Goal: Transaction & Acquisition: Download file/media

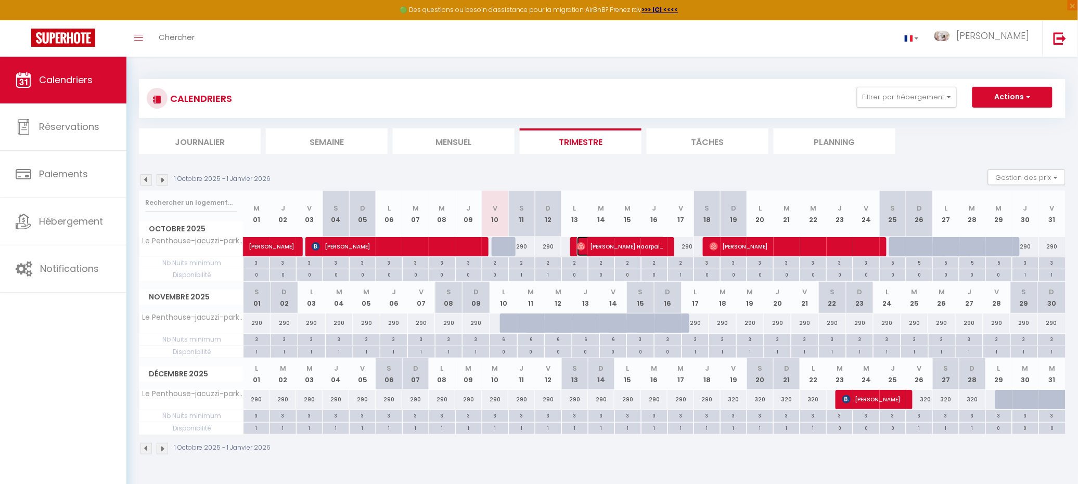
click at [617, 242] on span "[PERSON_NAME] Haarpaintner-Sturny" at bounding box center [621, 247] width 88 height 20
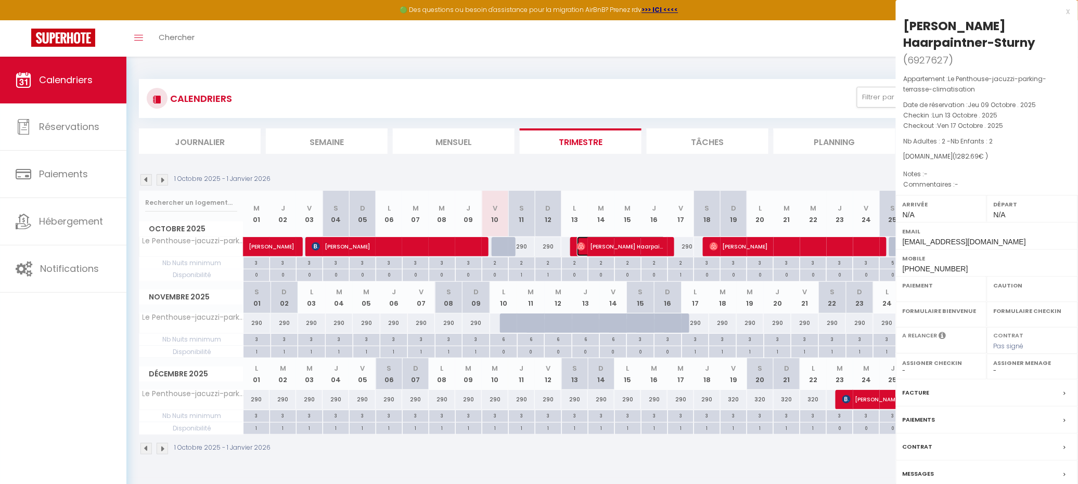
select select "OK"
select select "0"
select select "1"
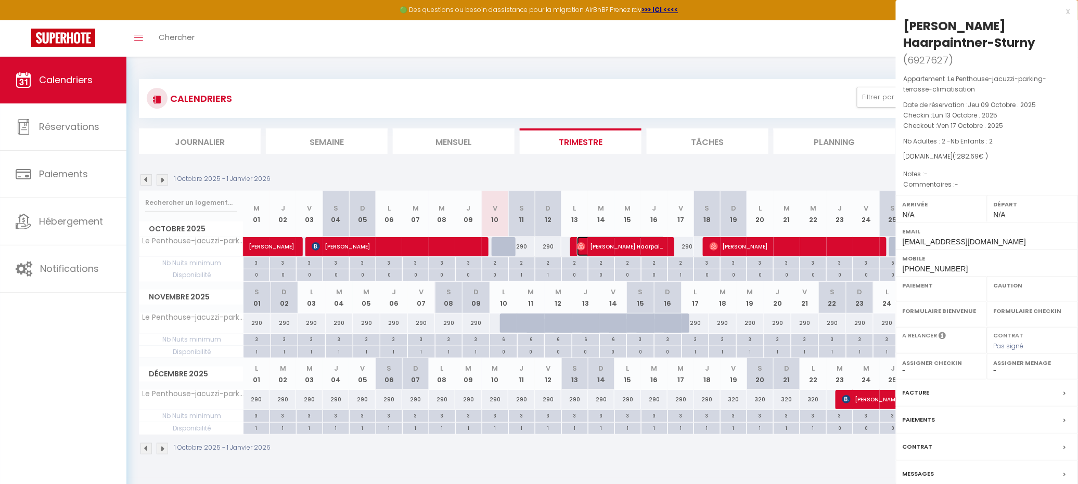
select select
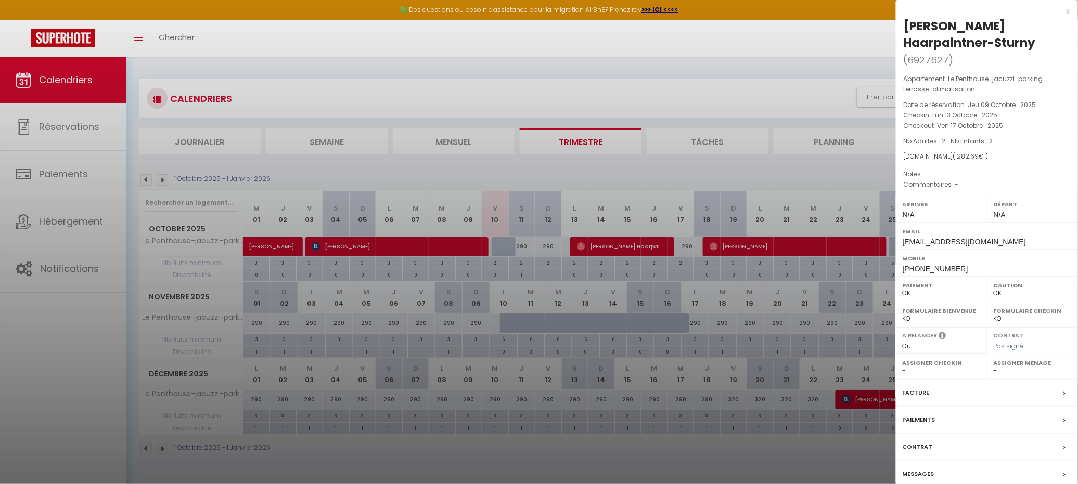
click at [925, 399] on label "Facture" at bounding box center [916, 393] width 27 height 11
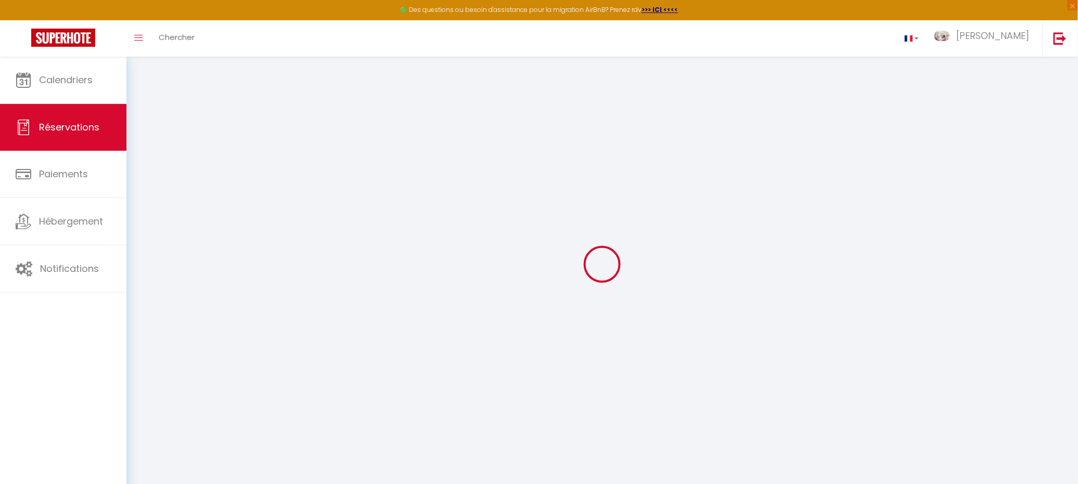
select select "other"
select select "cleaning"
select select "taxes"
select select
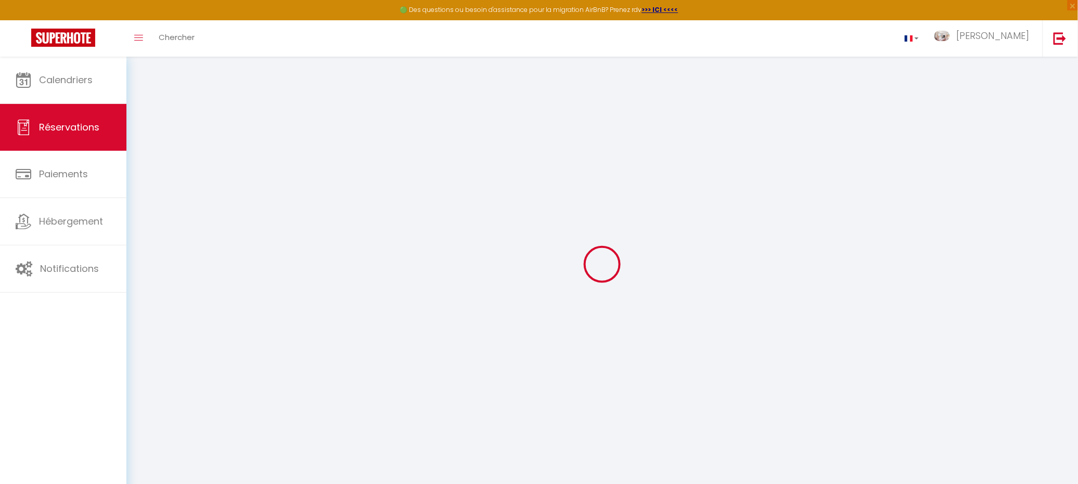
select select
checkbox input "false"
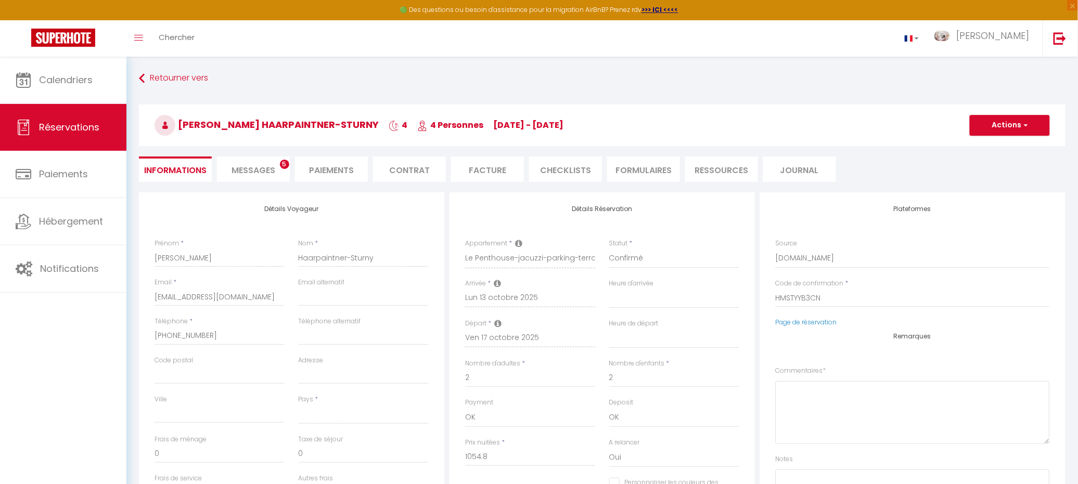
select select
checkbox input "false"
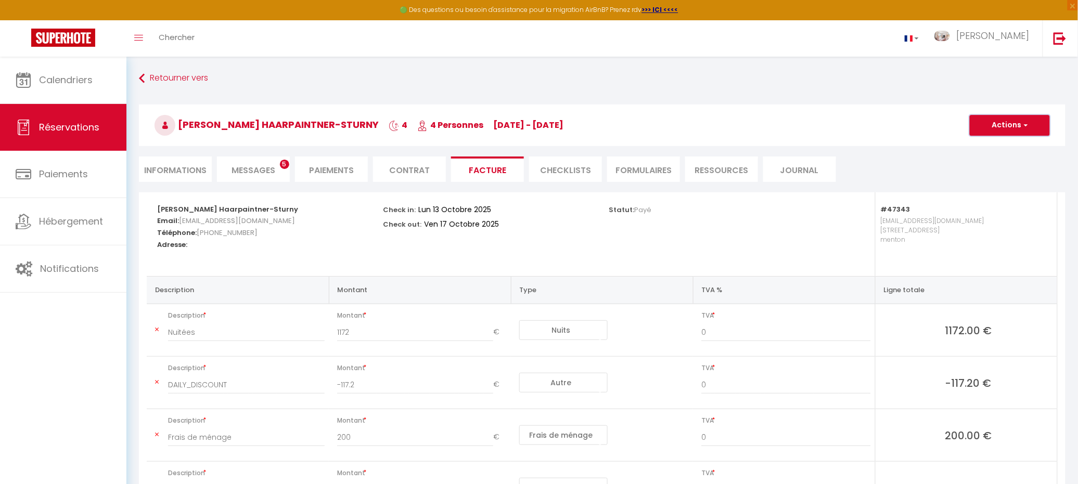
click at [1025, 126] on span "button" at bounding box center [1024, 125] width 6 height 9
click at [1018, 162] on link "Aperçu et éditer" at bounding box center [1001, 162] width 87 height 14
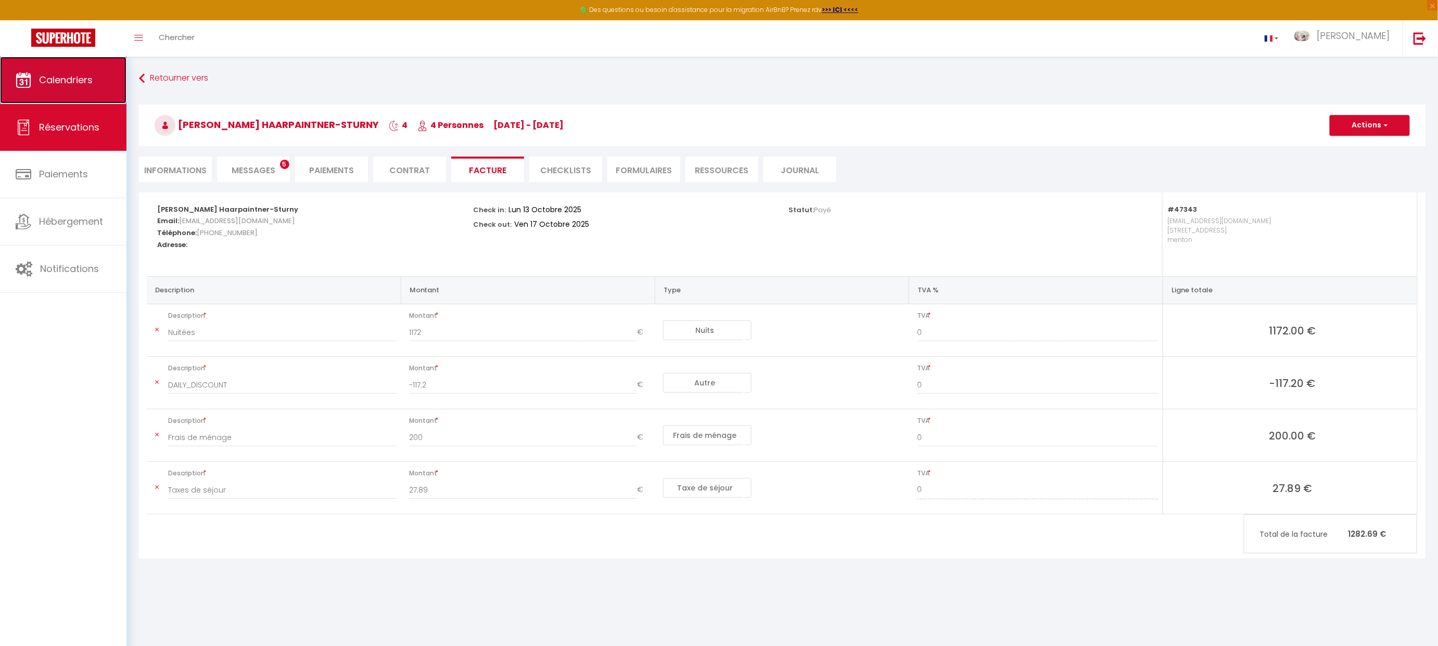
click at [94, 86] on link "Calendriers" at bounding box center [63, 80] width 126 height 47
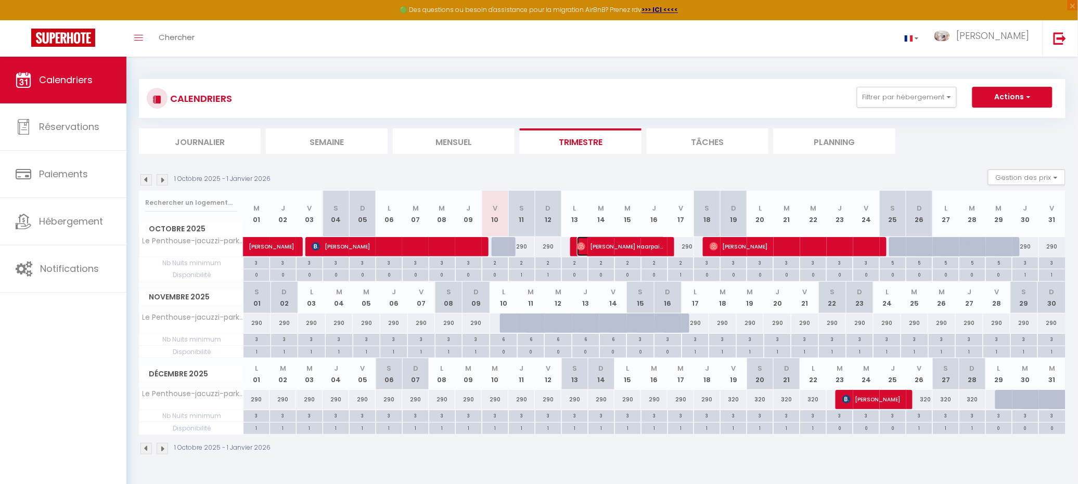
click at [593, 242] on span "[PERSON_NAME] Haarpaintner-Sturny" at bounding box center [621, 247] width 88 height 20
select select "OK"
select select "0"
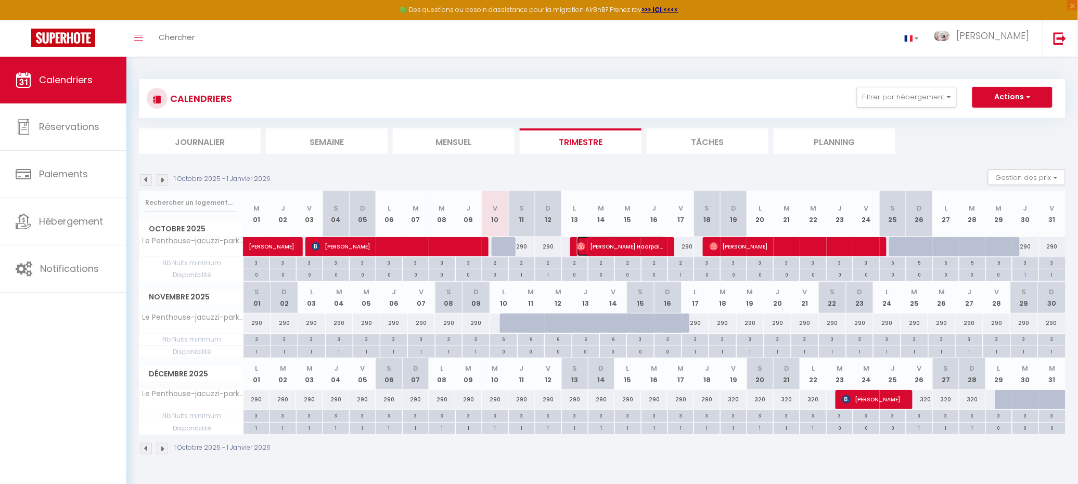
select select "1"
select select
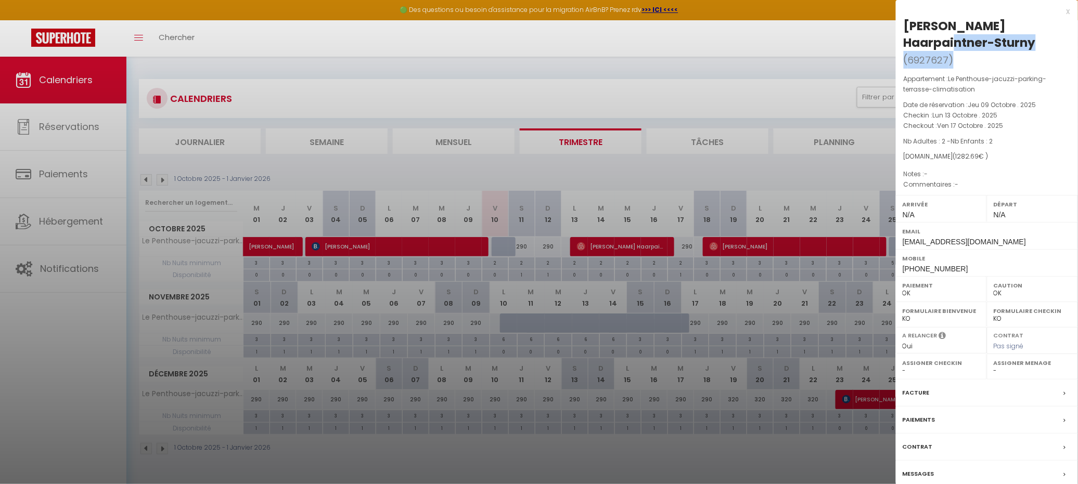
drag, startPoint x: 970, startPoint y: 73, endPoint x: 901, endPoint y: 54, distance: 72.0
click at [901, 54] on div "[PERSON_NAME] Haarpaintner-Sturny ( 6927627 ) Appartement : [GEOGRAPHIC_DATA]-j…" at bounding box center [987, 265] width 182 height 495
copy h2 "[PERSON_NAME] Haarpaintner-Sturny ( 6927627 )"
drag, startPoint x: 960, startPoint y: 285, endPoint x: 904, endPoint y: 291, distance: 57.1
click at [904, 276] on div "Mobile [PHONE_NUMBER]" at bounding box center [987, 262] width 182 height 27
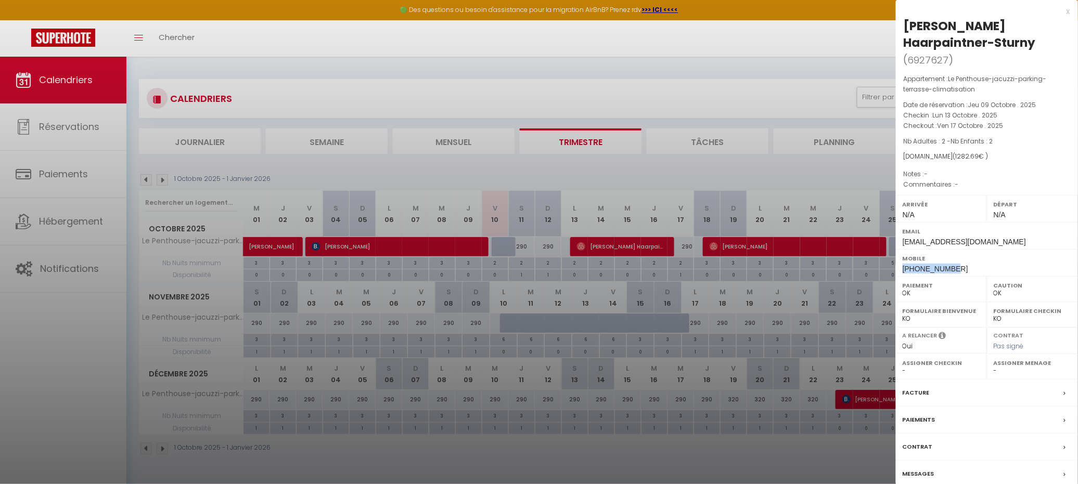
copy span "[PHONE_NUMBER]"
click at [730, 34] on div at bounding box center [539, 242] width 1078 height 484
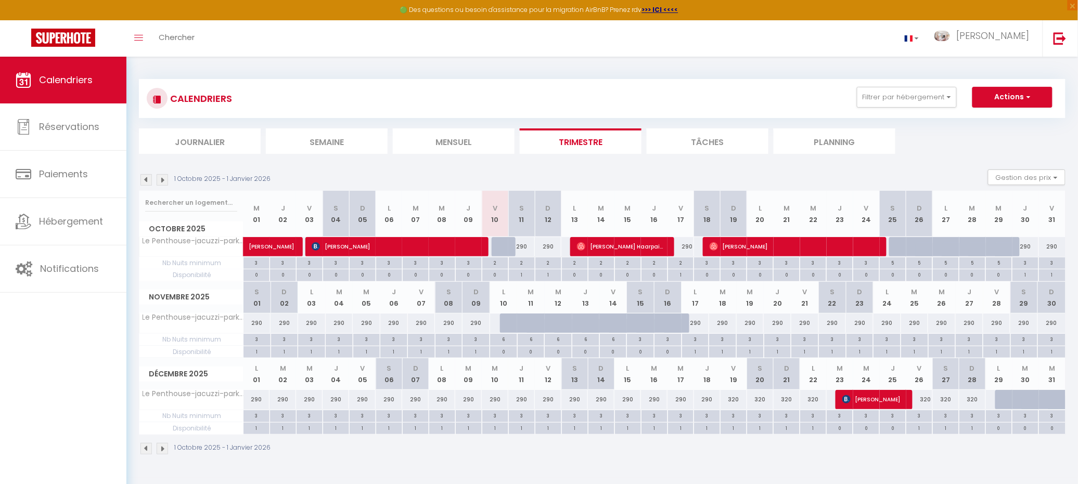
click at [166, 179] on img at bounding box center [162, 179] width 11 height 11
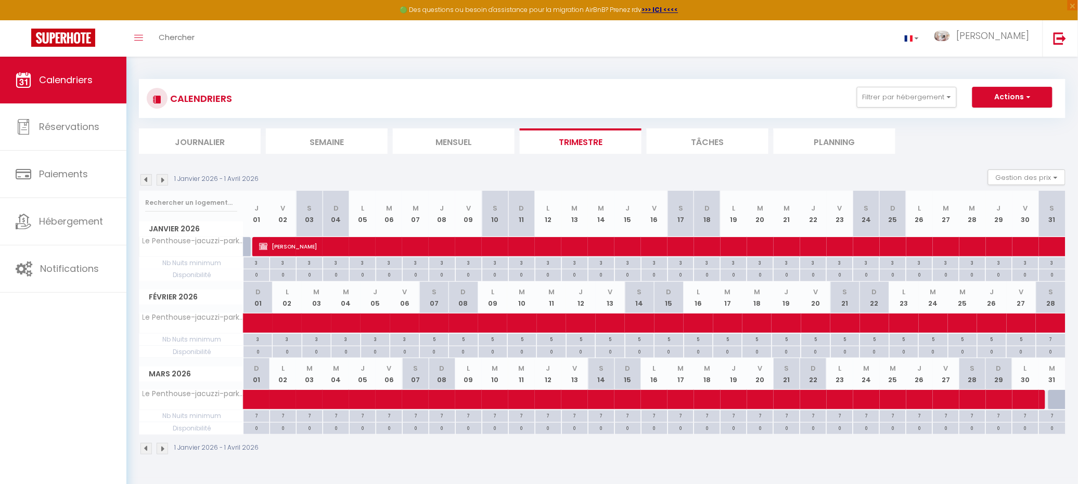
click at [166, 179] on img at bounding box center [162, 179] width 11 height 11
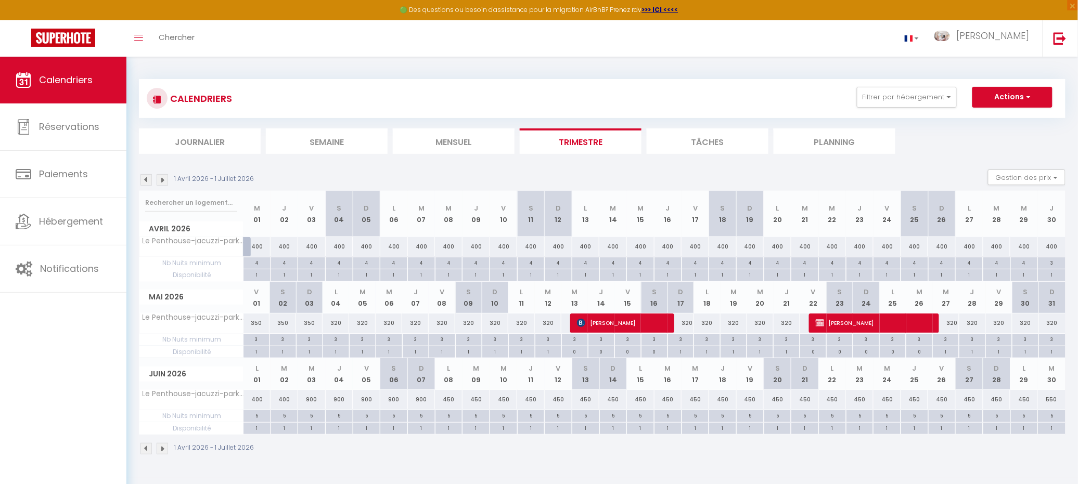
click at [166, 179] on img at bounding box center [162, 179] width 11 height 11
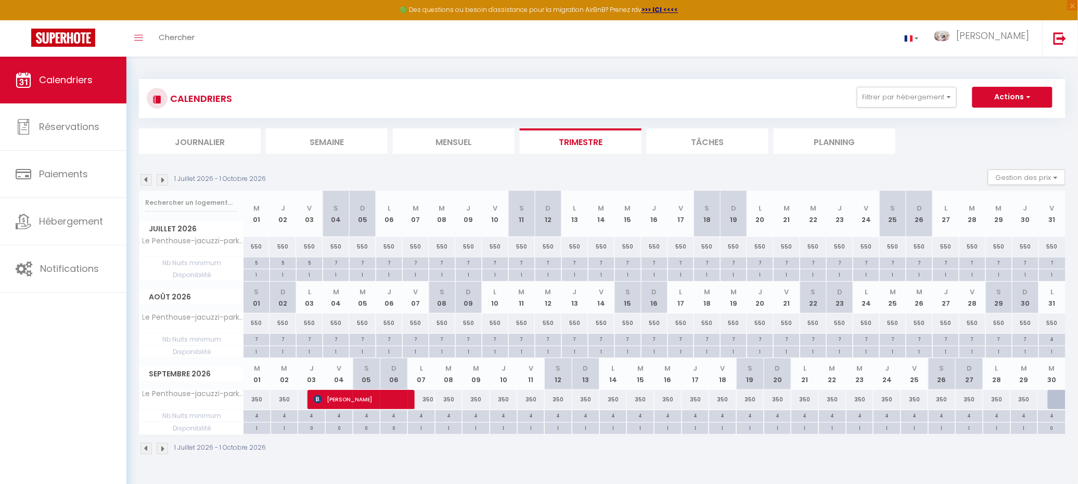
click at [166, 179] on img at bounding box center [162, 179] width 11 height 11
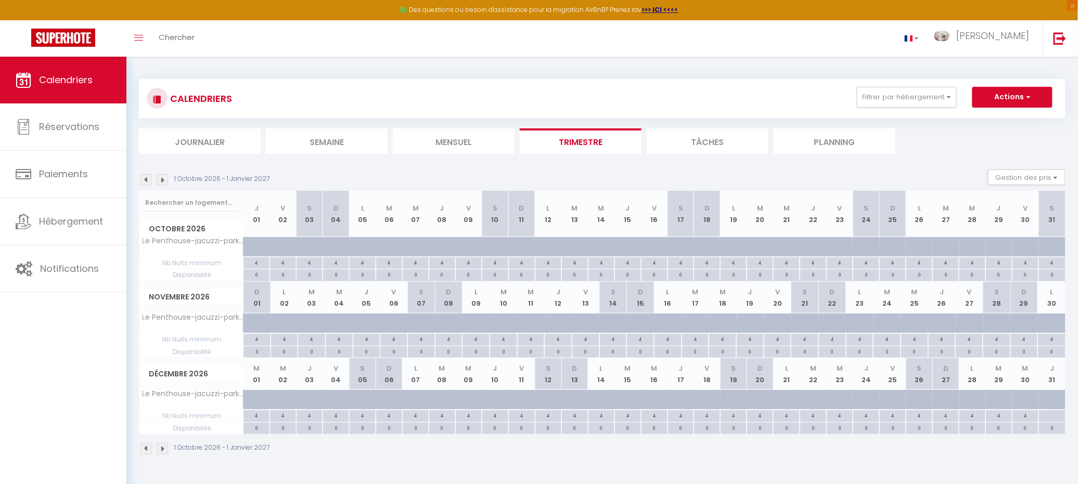
click at [145, 179] on img at bounding box center [145, 179] width 11 height 11
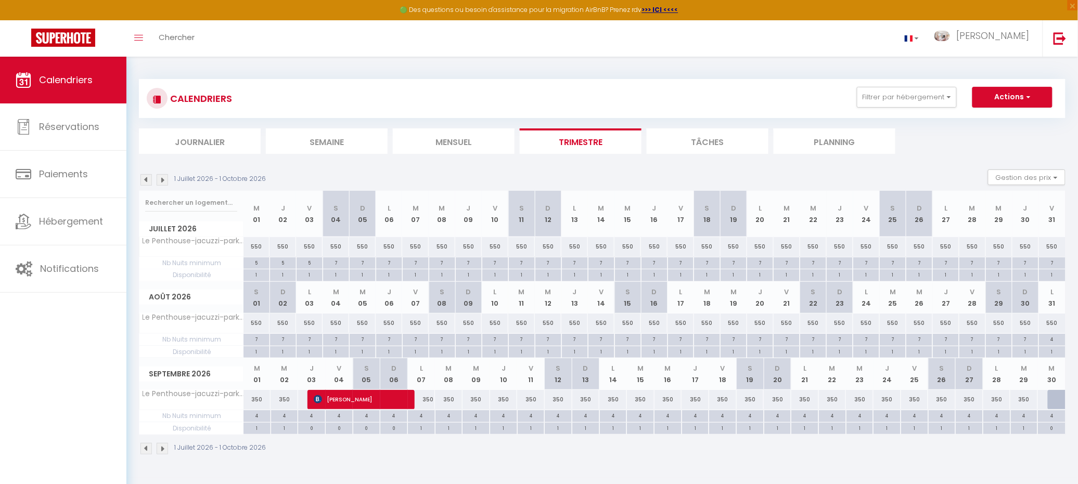
click at [145, 179] on img at bounding box center [145, 179] width 11 height 11
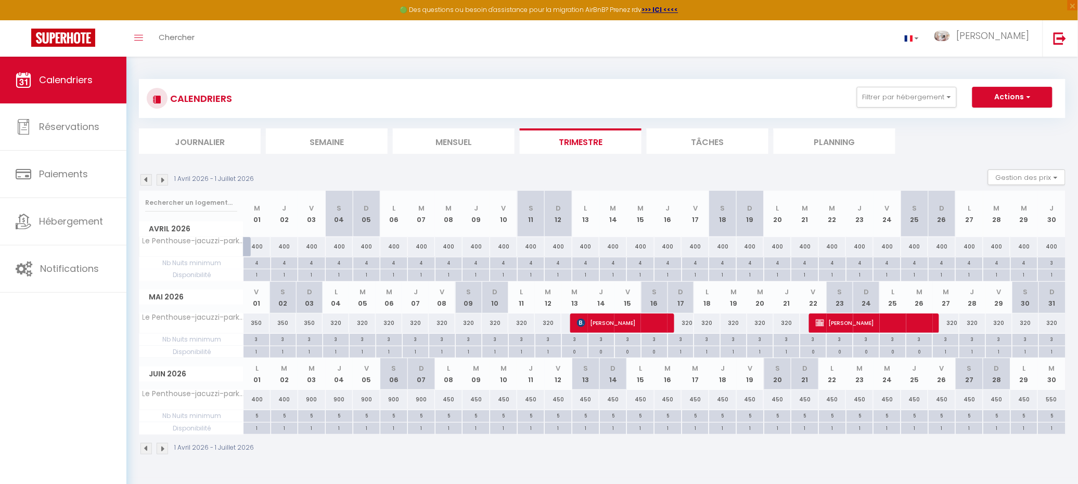
click at [145, 179] on img at bounding box center [145, 179] width 11 height 11
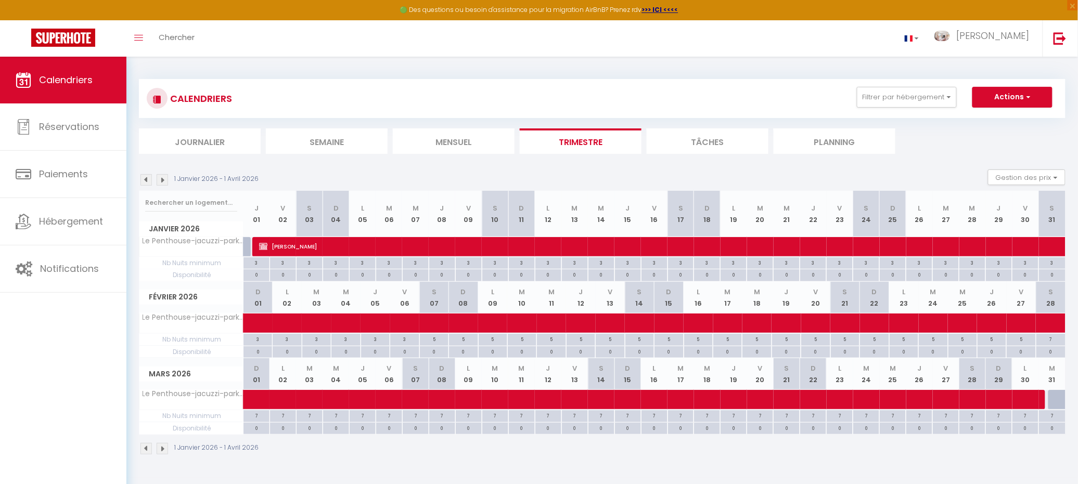
click at [145, 175] on img at bounding box center [145, 179] width 11 height 11
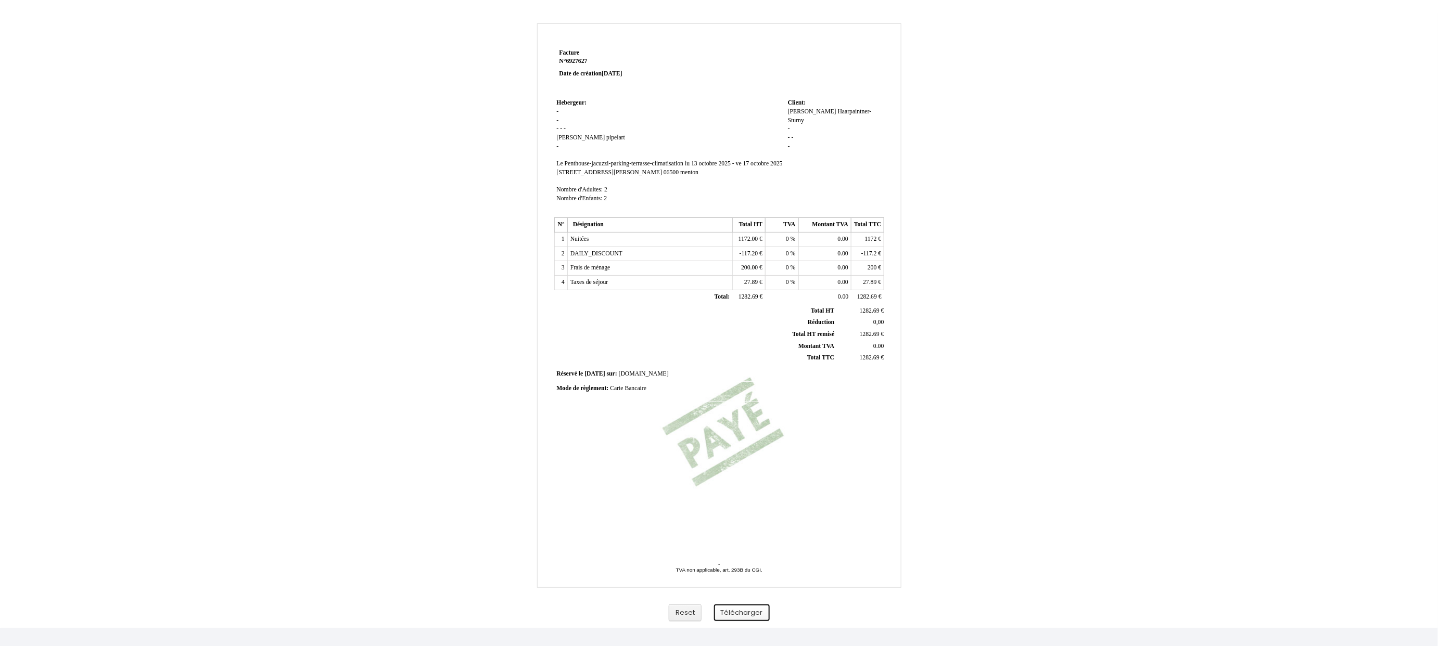
click at [742, 484] on button "Télécharger" at bounding box center [742, 613] width 56 height 17
